Goal: Use online tool/utility: Use online tool/utility

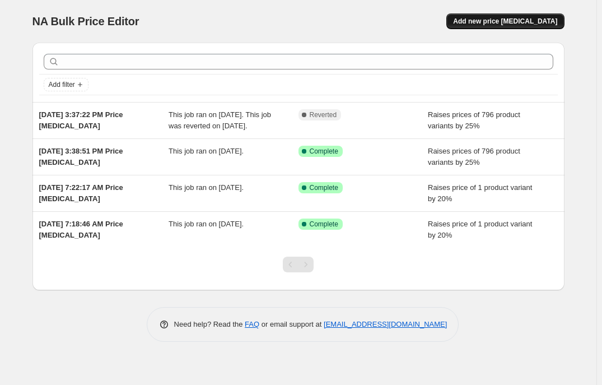
click at [509, 26] on span "Add new price [MEDICAL_DATA]" at bounding box center [505, 21] width 104 height 9
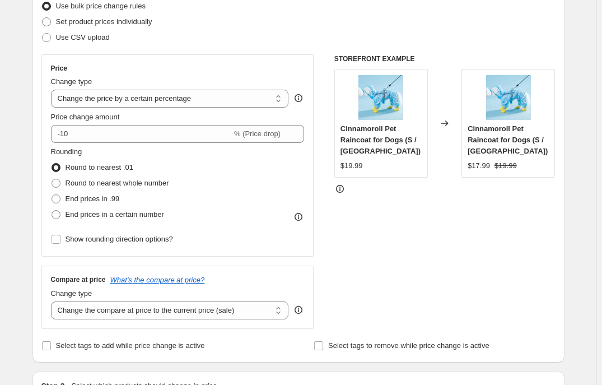
scroll to position [152, 0]
click at [277, 107] on select "Change the price to a certain amount Change the price by a certain amount Chang…" at bounding box center [170, 98] width 238 height 18
select select "pc"
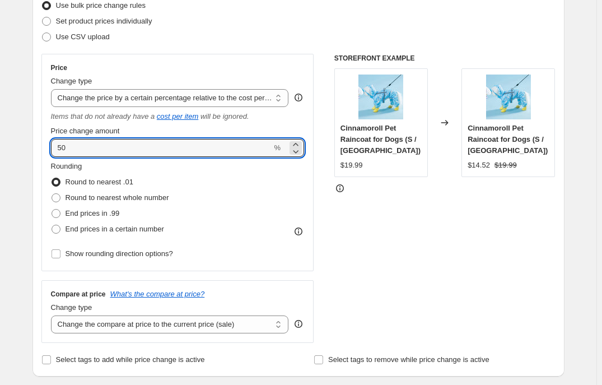
drag, startPoint x: 68, startPoint y: 214, endPoint x: 15, endPoint y: 214, distance: 53.2
type input "25"
click at [52, 218] on span at bounding box center [56, 213] width 9 height 9
click at [52, 209] on input "End prices in .99" at bounding box center [52, 209] width 1 height 1
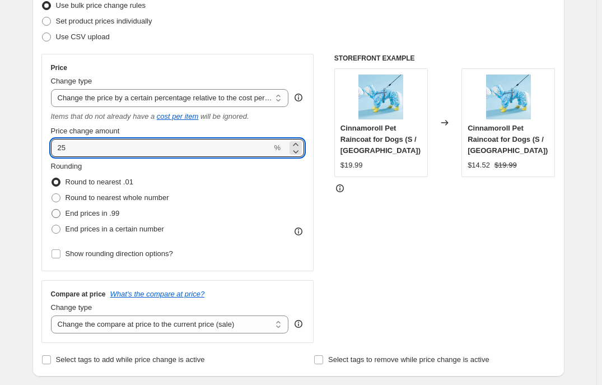
radio input "true"
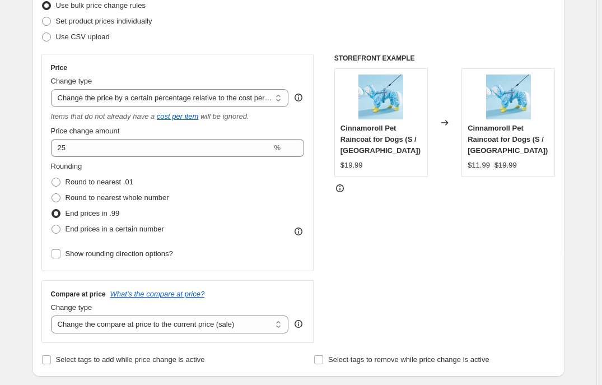
click at [389, 321] on div "STOREFRONT EXAMPLE Cinnamoroll Pet Raincoat for Dogs (S / United States) $19.99…" at bounding box center [444, 198] width 221 height 289
click at [453, 312] on div "STOREFRONT EXAMPLE Cinnamoroll Pet Raincoat for Dogs (S / United States) $19.99…" at bounding box center [444, 198] width 221 height 289
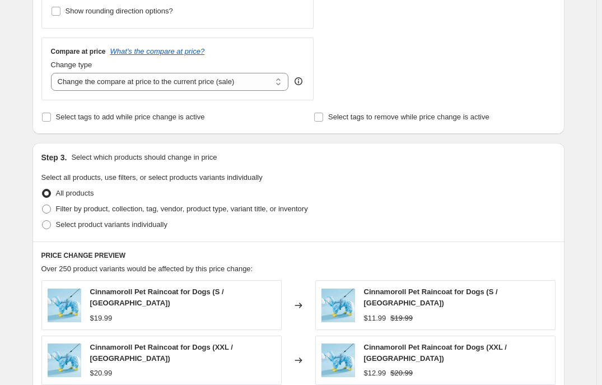
scroll to position [407, 0]
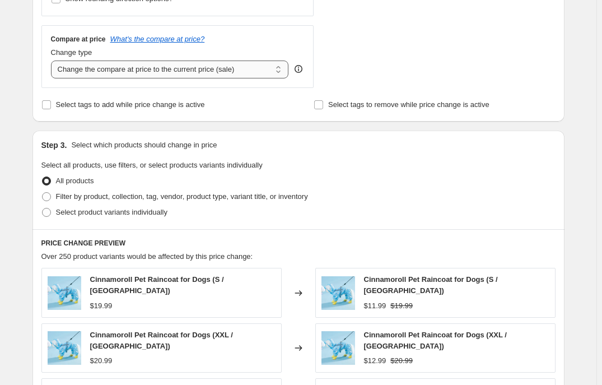
click at [277, 78] on select "Change the compare at price to the current price (sale) Change the compare at p…" at bounding box center [170, 69] width 238 height 18
select select "no_change"
click at [51, 78] on select "Change the compare at price to the current price (sale) Change the compare at p…" at bounding box center [170, 69] width 238 height 18
click at [461, 229] on div "Step 3. Select which products should change in price Select all products, use f…" at bounding box center [298, 179] width 532 height 99
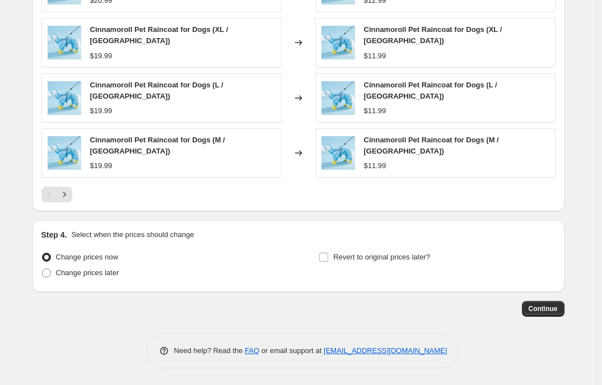
scroll to position [916, 0]
click at [554, 313] on span "Continue" at bounding box center [543, 308] width 29 height 9
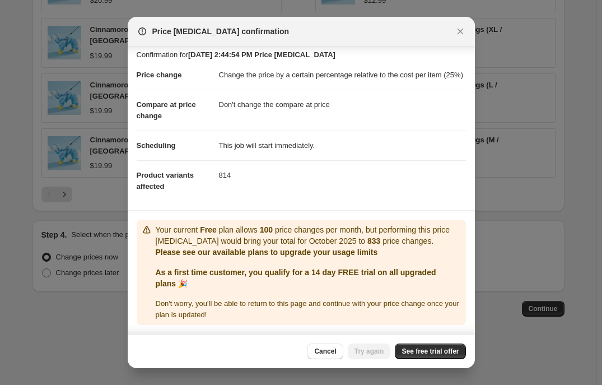
scroll to position [97, 0]
click at [454, 347] on span "See free trial offer" at bounding box center [430, 351] width 57 height 9
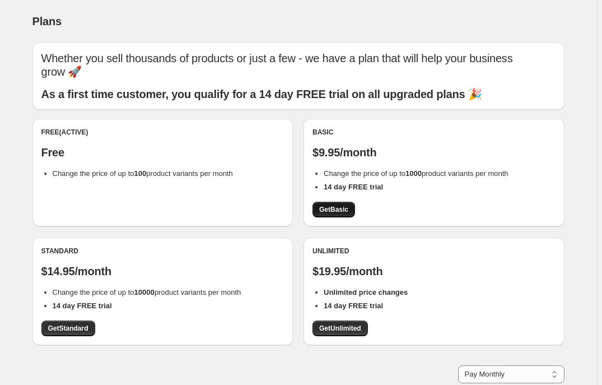
click at [345, 214] on span "Get Basic" at bounding box center [333, 209] width 29 height 9
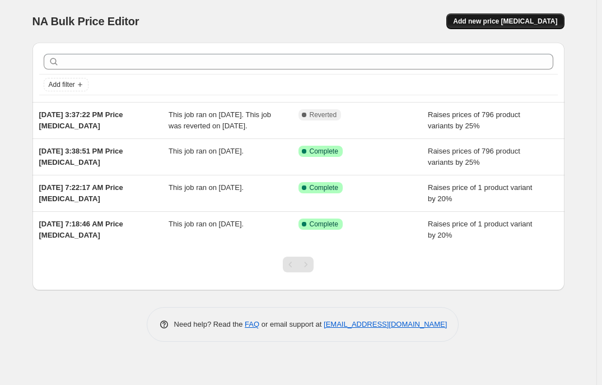
click at [518, 26] on span "Add new price [MEDICAL_DATA]" at bounding box center [505, 21] width 104 height 9
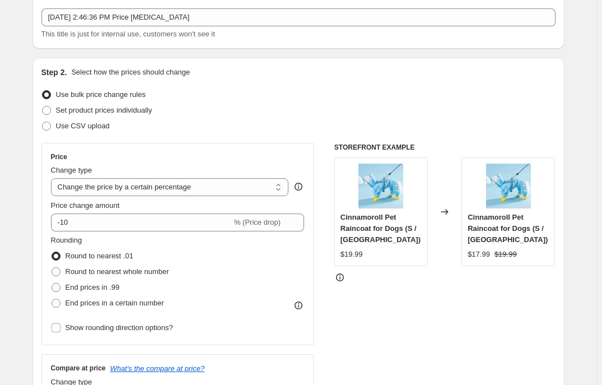
scroll to position [152, 0]
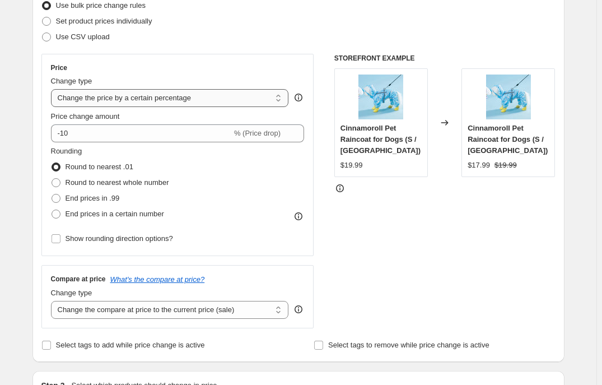
click at [273, 107] on select "Change the price to a certain amount Change the price by a certain amount Chang…" at bounding box center [170, 98] width 238 height 18
select select "pc"
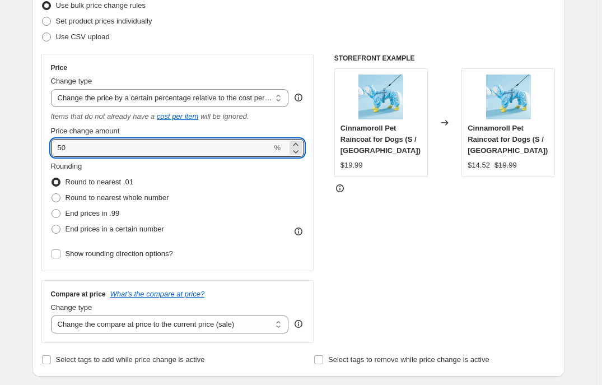
drag, startPoint x: 51, startPoint y: 214, endPoint x: 45, endPoint y: 173, distance: 41.3
type input "25"
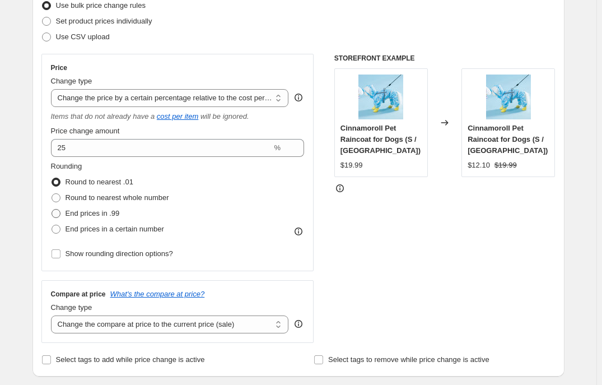
click at [52, 218] on span at bounding box center [56, 213] width 9 height 9
click at [52, 209] on input "End prices in .99" at bounding box center [52, 209] width 1 height 1
radio input "true"
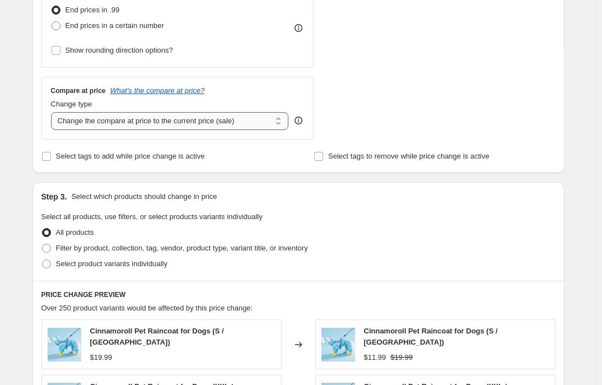
scroll to position [356, 0]
click at [276, 129] on select "Change the compare at price to the current price (sale) Change the compare at p…" at bounding box center [170, 120] width 238 height 18
select select "no_change"
click at [51, 129] on select "Change the compare at price to the current price (sale) Change the compare at p…" at bounding box center [170, 120] width 238 height 18
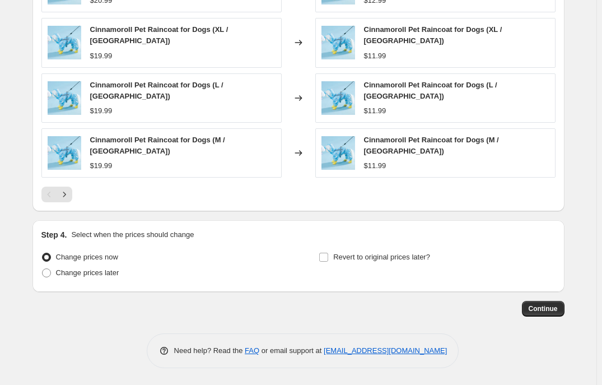
scroll to position [976, 0]
click at [558, 304] on span "Continue" at bounding box center [543, 308] width 29 height 9
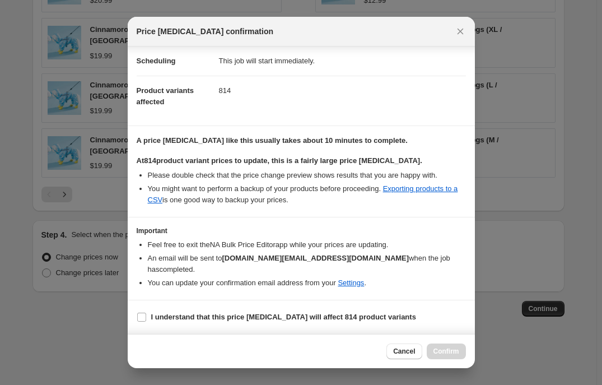
scroll to position [191, 0]
click at [137, 312] on input "I understand that this price [MEDICAL_DATA] will affect 814 product variants" at bounding box center [141, 316] width 9 height 9
checkbox input "true"
drag, startPoint x: 493, startPoint y: 343, endPoint x: 537, endPoint y: 330, distance: 45.7
click at [459, 347] on span "Confirm" at bounding box center [446, 351] width 26 height 9
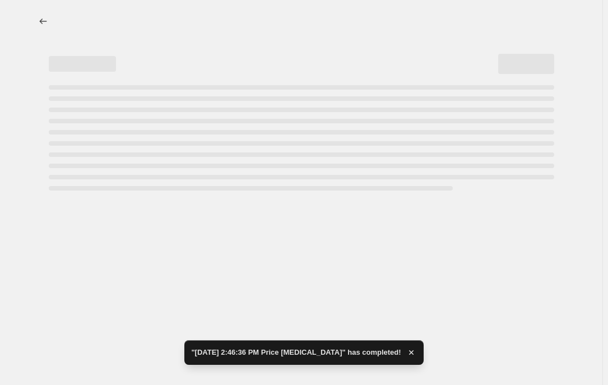
select select "pc"
select select "no_change"
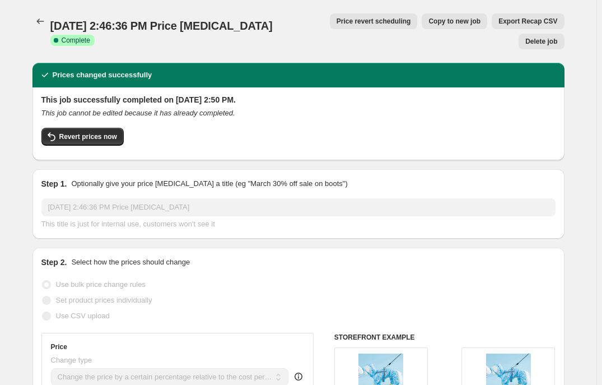
click at [498, 23] on span "Export Recap CSV" at bounding box center [527, 21] width 59 height 9
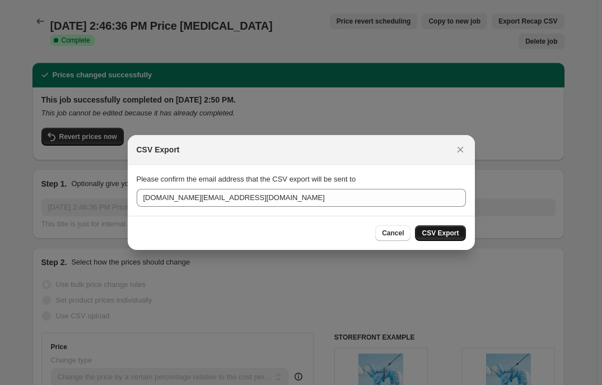
click at [459, 237] on span "CSV Export" at bounding box center [440, 232] width 37 height 9
